Goal: Task Accomplishment & Management: Manage account settings

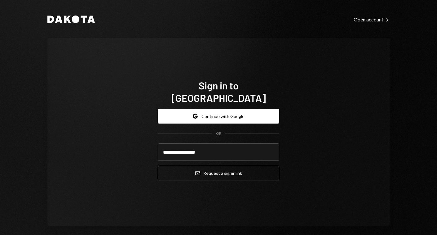
type input "**********"
click at [217, 166] on button "Email Request a sign in link" at bounding box center [219, 173] width 122 height 15
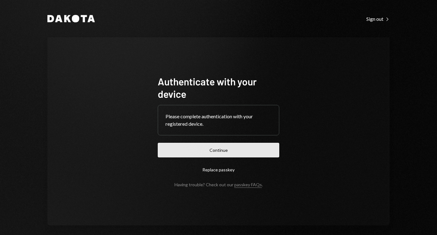
click at [208, 156] on button "Continue" at bounding box center [219, 150] width 122 height 15
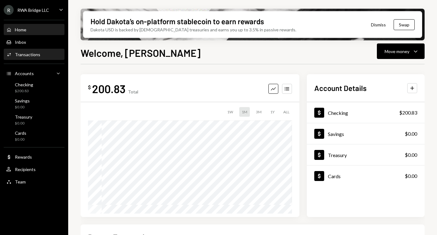
click at [34, 52] on div "Transactions" at bounding box center [27, 54] width 25 height 5
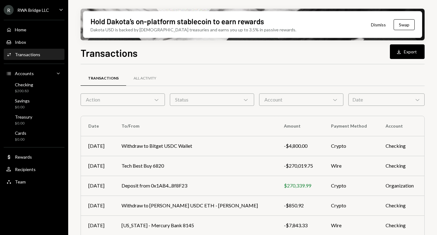
click at [149, 100] on div "Action Chevron Down" at bounding box center [123, 99] width 84 height 12
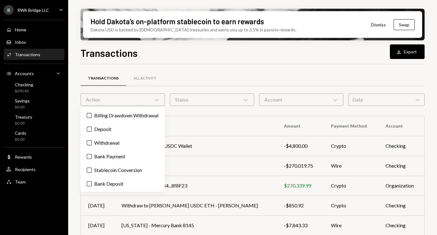
click at [149, 100] on div "Action Chevron Down" at bounding box center [123, 99] width 84 height 12
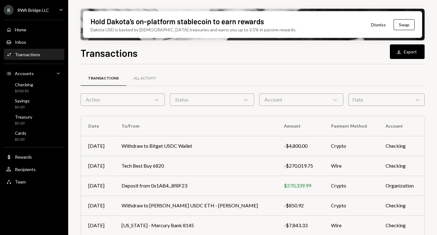
click at [149, 100] on div "Action Chevron Down" at bounding box center [123, 99] width 84 height 12
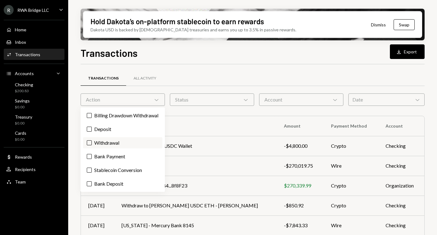
click at [130, 148] on label "Withdrawal" at bounding box center [122, 142] width 79 height 11
click at [92, 145] on button "Withdrawal" at bounding box center [89, 142] width 5 height 5
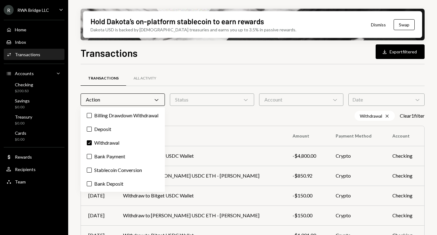
click at [204, 111] on div "Withdrawal Cross Clear 1 filter" at bounding box center [253, 116] width 344 height 10
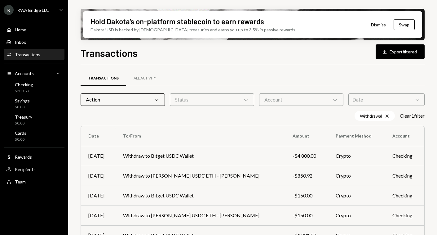
click at [213, 106] on div "Transactions All Activity Action Chevron Down Status Chevron Down Account Chevr…" at bounding box center [253, 222] width 344 height 296
click at [217, 102] on div "Status Chevron Down" at bounding box center [212, 99] width 84 height 12
click at [267, 103] on div "Account Chevron Down" at bounding box center [301, 99] width 84 height 12
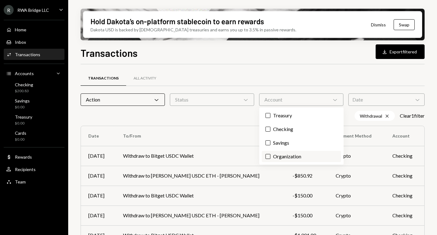
click at [316, 154] on label "Organization" at bounding box center [301, 156] width 79 height 11
click at [271, 154] on button "Organization" at bounding box center [268, 156] width 5 height 5
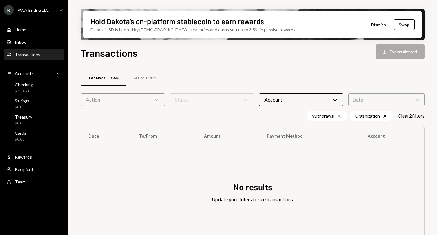
click at [122, 99] on form "Action Chevron Down Status Chevron Down Account Chevron Down Date Chevron Down" at bounding box center [253, 99] width 344 height 12
click at [158, 103] on form "Action Chevron Down Status Chevron Down Account Chevron Down Date Chevron Down" at bounding box center [253, 99] width 344 height 12
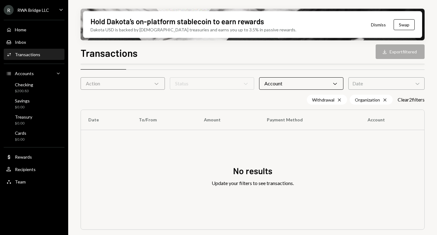
scroll to position [16, 0]
click at [284, 85] on div "Account Chevron Down" at bounding box center [301, 83] width 84 height 12
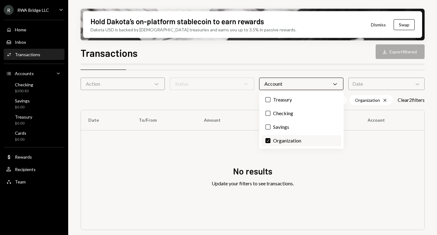
click at [277, 140] on label "Check Organization" at bounding box center [301, 140] width 79 height 11
click at [271, 140] on button "Check" at bounding box center [268, 140] width 5 height 5
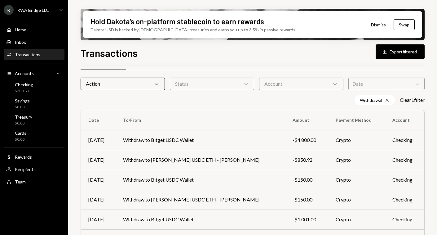
click at [128, 81] on div "Action Chevron Down" at bounding box center [123, 83] width 84 height 12
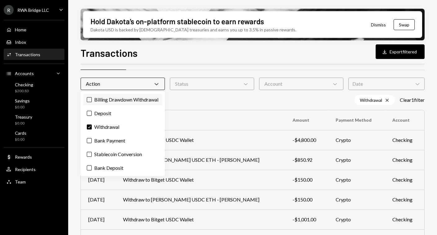
click at [127, 105] on label "Billing Drawdown Withdrawal" at bounding box center [122, 99] width 79 height 11
click at [92, 102] on button "Billing Drawdown Withdrawal" at bounding box center [89, 99] width 5 height 5
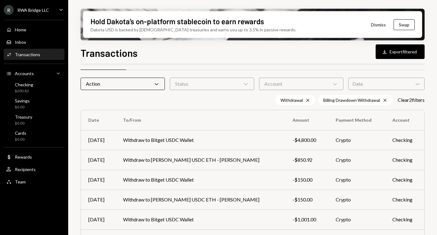
click at [187, 101] on div "Withdrawal Cross Billing Drawdown Withdrawal Cross Clear 2 filter s" at bounding box center [253, 100] width 344 height 10
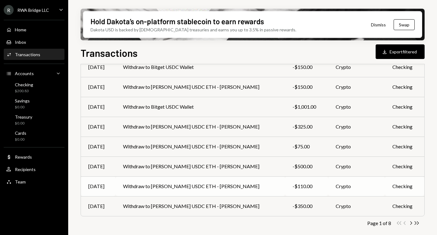
scroll to position [128, 0]
click at [412, 224] on icon "Chevron Right" at bounding box center [411, 223] width 6 height 6
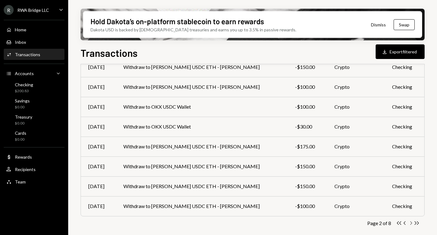
scroll to position [0, 0]
click at [412, 224] on icon "Chevron Right" at bounding box center [411, 223] width 6 height 6
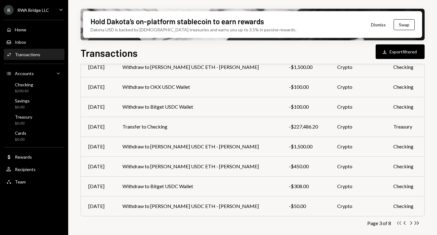
click at [397, 223] on icon "button" at bounding box center [399, 222] width 4 height 3
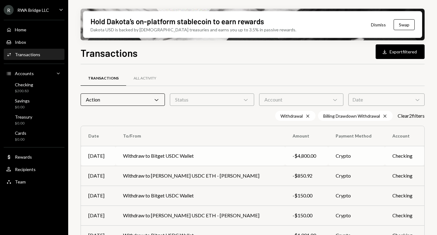
click at [176, 156] on td "Withdraw to Bitget USDC Wallet" at bounding box center [201, 156] width 170 height 20
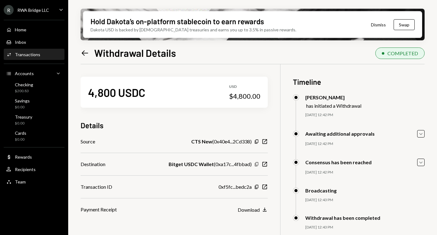
click at [258, 164] on icon "Copy" at bounding box center [256, 164] width 5 height 5
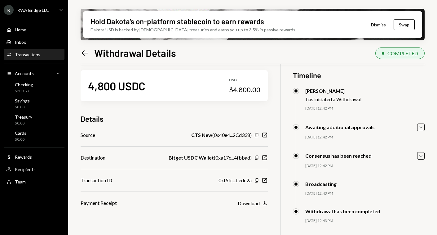
scroll to position [2, 0]
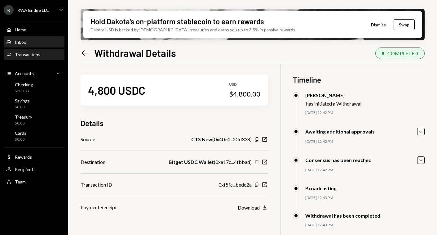
click at [46, 39] on div "Inbox Inbox" at bounding box center [34, 42] width 56 height 6
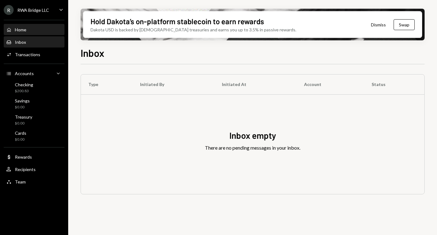
click at [38, 31] on div "Home Home" at bounding box center [34, 30] width 56 height 6
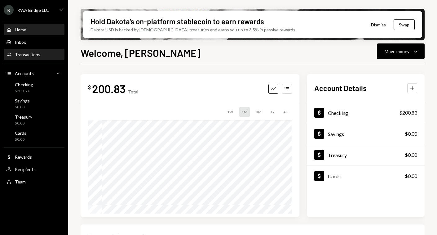
click at [50, 56] on div "Activities Transactions" at bounding box center [34, 55] width 56 height 6
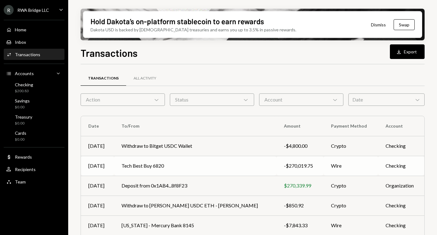
click at [138, 165] on td "Tech Best Buy 6820" at bounding box center [195, 166] width 162 height 20
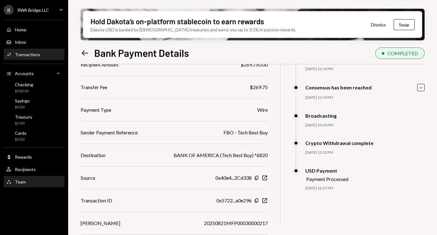
click at [35, 178] on div "Team Team" at bounding box center [34, 181] width 56 height 11
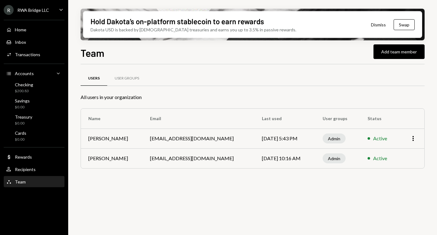
click at [394, 189] on div "Users User Groups All users in your organization Name Email Last used User grou…" at bounding box center [253, 153] width 344 height 178
click at [373, 157] on div "Active" at bounding box center [380, 157] width 14 height 7
click at [50, 59] on div "Activities Transactions" at bounding box center [34, 54] width 56 height 11
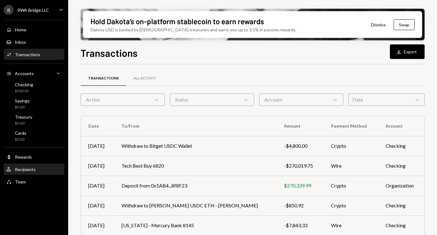
click at [52, 164] on link "User Recipients" at bounding box center [34, 168] width 61 height 11
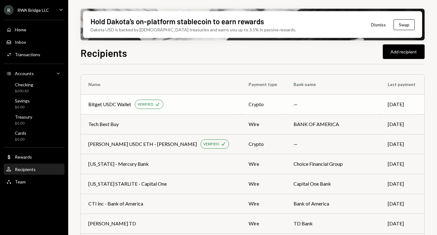
click at [108, 101] on div "Bitget USDC Wallet" at bounding box center [109, 103] width 43 height 7
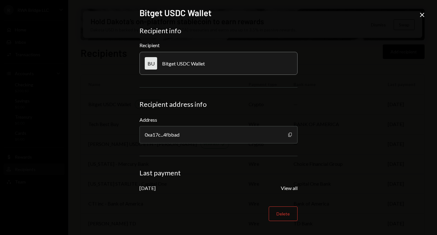
click at [290, 135] on icon "Copy" at bounding box center [290, 134] width 5 height 5
click at [424, 18] on icon "Close" at bounding box center [421, 14] width 7 height 7
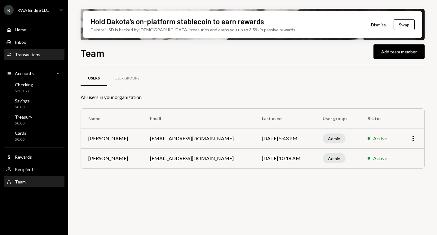
click at [26, 58] on div "Activities Transactions" at bounding box center [34, 54] width 56 height 11
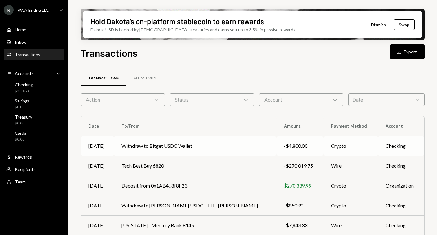
click at [143, 146] on td "Withdraw to Bitget USDC Wallet" at bounding box center [195, 146] width 162 height 20
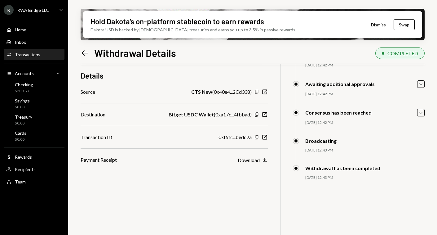
scroll to position [50, 0]
click at [264, 139] on icon "button" at bounding box center [265, 137] width 5 height 5
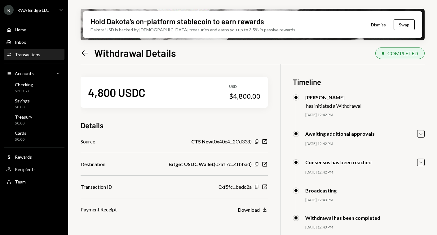
scroll to position [0, 0]
click at [30, 27] on div "Home Home" at bounding box center [34, 30] width 56 height 6
